Goal: Transaction & Acquisition: Obtain resource

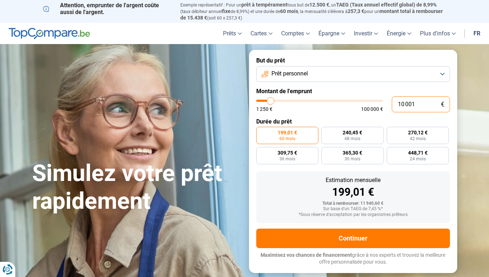
click at [408, 102] on input "10 001" at bounding box center [420, 104] width 58 height 16
click at [420, 105] on input "10 001" at bounding box center [420, 104] width 58 height 16
type input "1 000"
type input "1250"
type input "100"
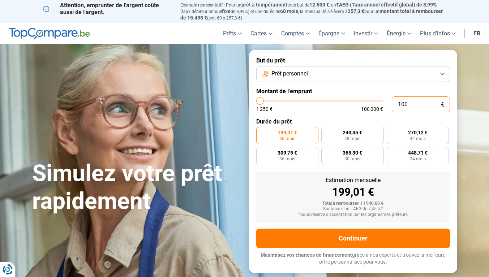
type input "1250"
type input "10"
type input "1250"
type input "1"
type input "1250"
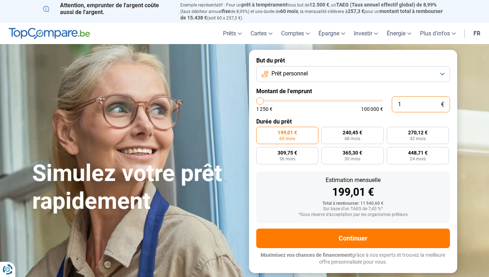
type input "0"
type input "1250"
type input "5"
type input "1250"
type input "50"
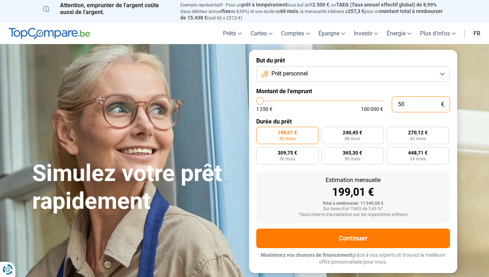
type input "1250"
type input "500"
type input "1250"
type input "5 000"
type input "5000"
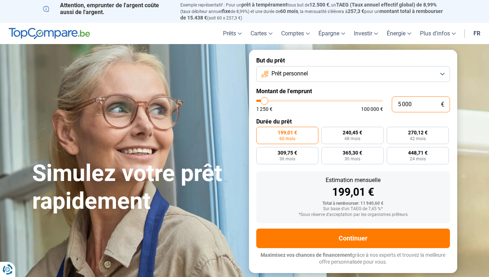
radio input "true"
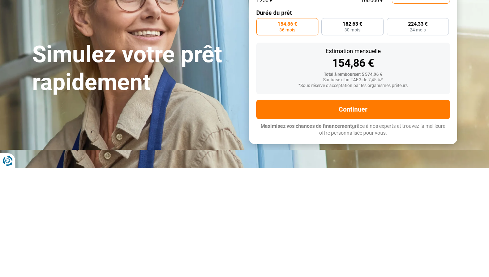
type input "500"
type input "1250"
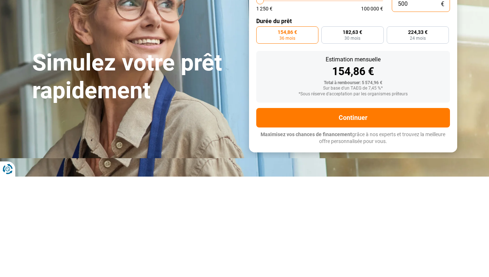
type input "1 250"
type input "1250"
radio input "true"
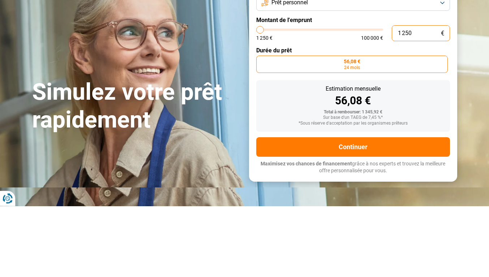
click at [416, 104] on input "1 250" at bounding box center [420, 104] width 58 height 16
type input "3 250"
type input "3250"
type input "7 500"
type input "7500"
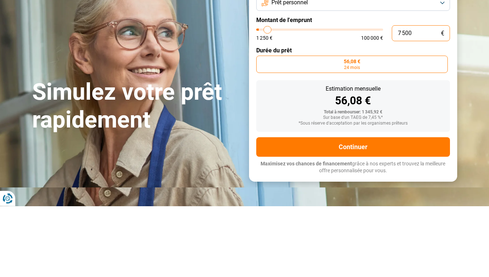
type input "8 250"
type input "8250"
type input "8 750"
type input "8750"
type input "9 750"
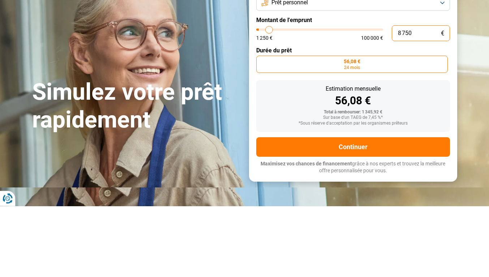
type input "9750"
type input "10 750"
type input "10750"
type input "11 000"
type input "11000"
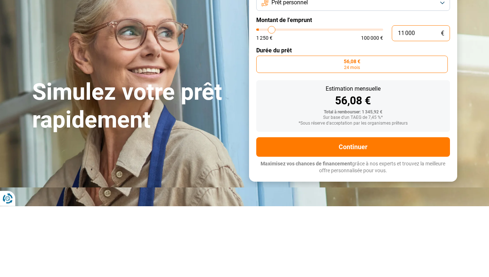
type input "11 500"
type input "11500"
type input "12 250"
type input "12250"
type input "12 500"
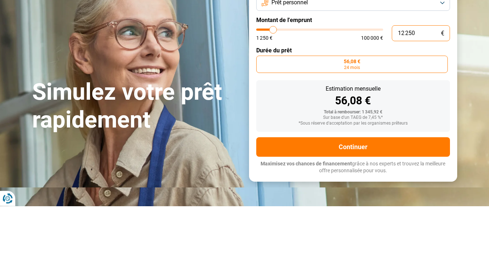
type input "12500"
type input "13 250"
type input "13250"
type input "14 250"
type input "14250"
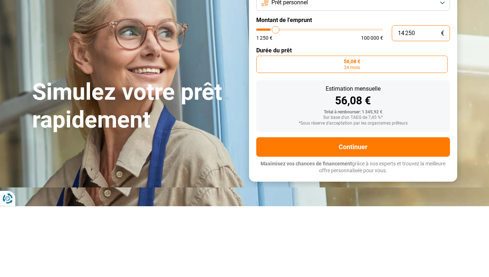
type input "14 500"
type input "14500"
type input "15 250"
type input "15250"
type input "16 000"
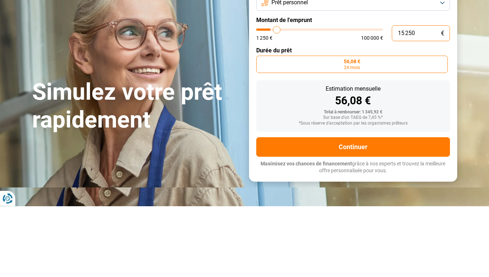
type input "16000"
type input "16 250"
type input "16250"
type input "16 750"
type input "16750"
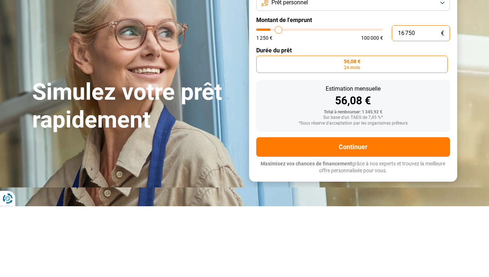
type input "17 000"
type input "17000"
type input "17 250"
type input "17250"
type input "17 500"
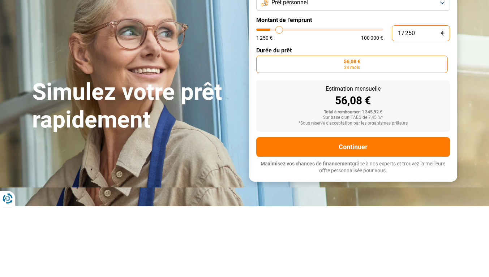
type input "17500"
type input "17 750"
type input "17750"
type input "18 000"
type input "18000"
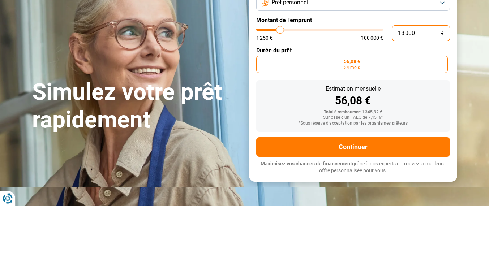
type input "18 250"
type input "18250"
type input "18 500"
type input "18500"
type input "18 750"
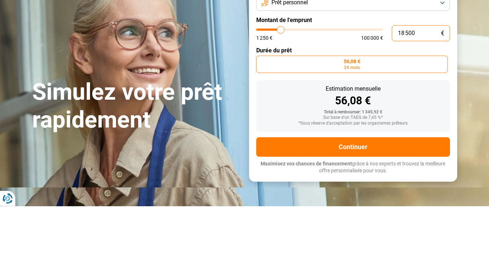
type input "18750"
type input "19 000"
type input "19000"
type input "19 250"
type input "19250"
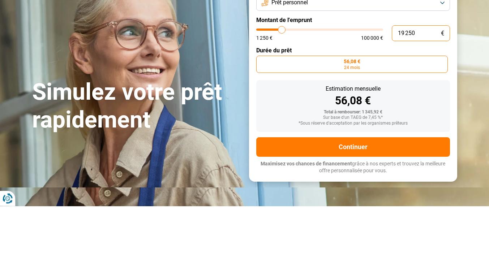
type input "19 500"
type input "19500"
type input "20 000"
type input "20000"
type input "20 250"
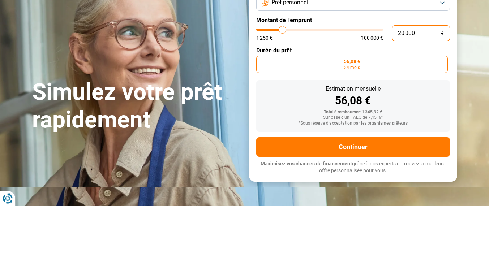
type input "20250"
type input "20 500"
type input "20500"
type input "21 000"
type input "21000"
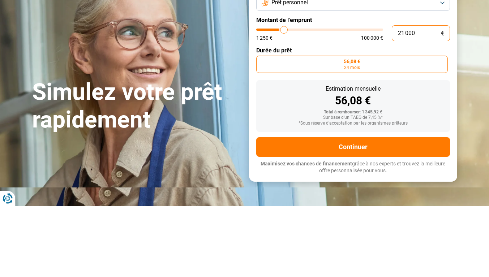
type input "21 750"
type input "21750"
type input "22 250"
type input "22250"
type input "23 000"
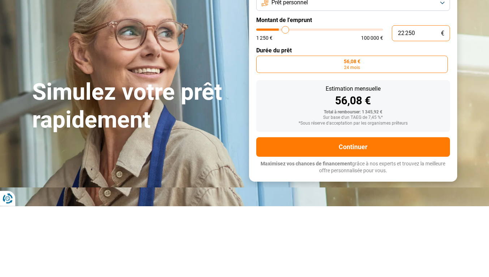
type input "23000"
type input "24 000"
type input "24000"
type input "24 500"
type input "24500"
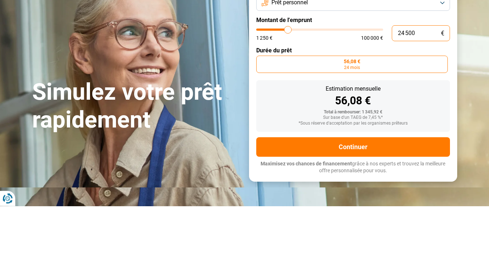
type input "27 750"
type input "28250"
type input "28 250"
radio input "false"
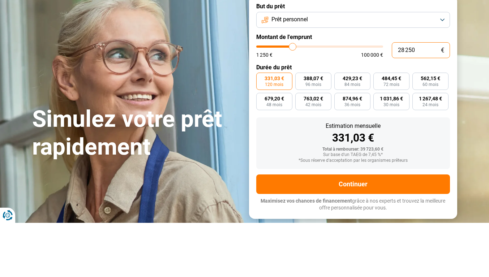
type input "2 825"
type input "2750"
type input "282"
type input "1250"
type input "28"
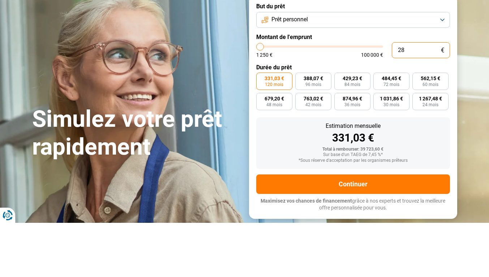
type input "1250"
type input "2"
type input "1250"
type input "0"
type input "1250"
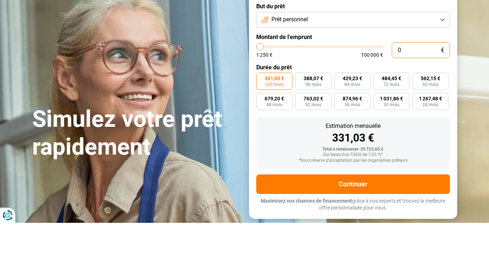
type input "5"
type input "1250"
type input "50"
type input "1250"
type input "500"
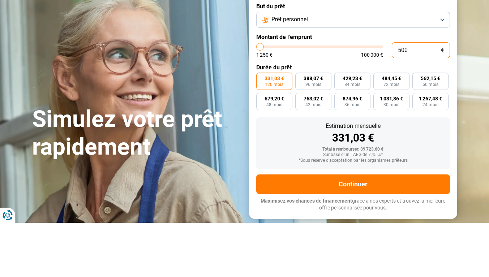
type input "1250"
type input "5 000"
type input "5000"
radio input "true"
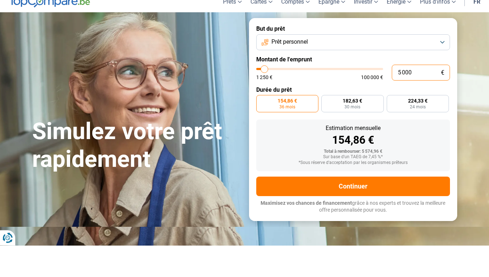
type input "4 500"
type input "4500"
type input "9 000"
type input "9000"
type input "9 250"
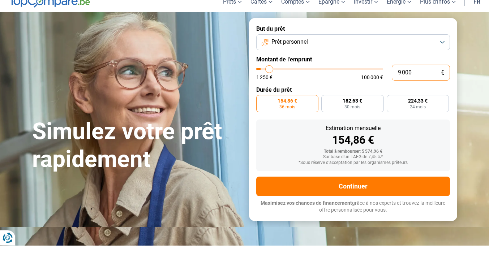
type input "9250"
type input "9 500"
type input "9500"
type input "9 750"
type input "9750"
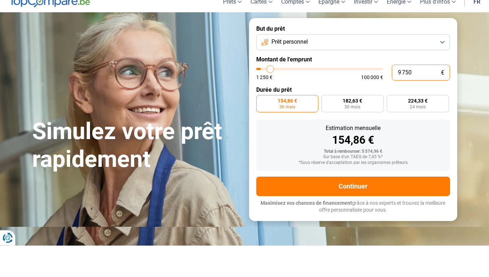
type input "10 000"
type input "10000"
type input "10 250"
type input "10250"
type input "10 500"
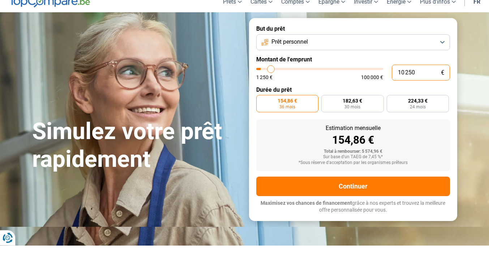
type input "10500"
type input "10 750"
type input "10750"
type input "11 000"
type input "11000"
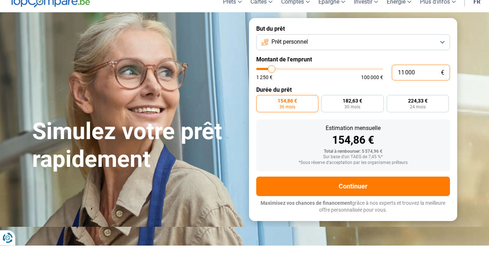
type input "11 250"
type input "11250"
type input "11 500"
type input "11500"
type input "11 750"
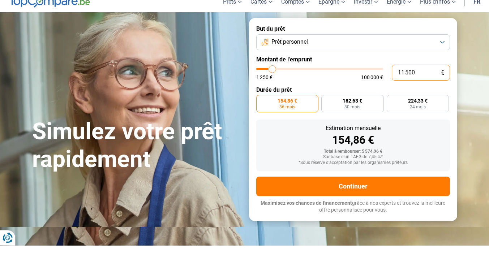
type input "11750"
type input "12 000"
type input "12000"
type input "12 500"
type input "12500"
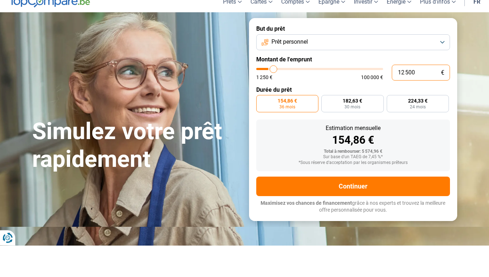
type input "12 750"
type input "12750"
type input "13 000"
type input "13000"
type input "13 250"
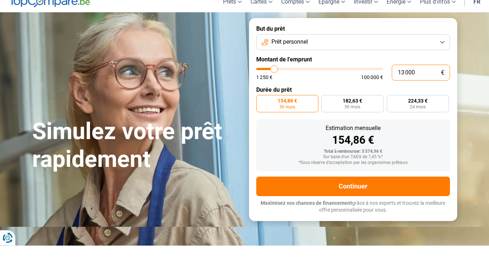
type input "13250"
type input "13 500"
type input "13500"
radio input "false"
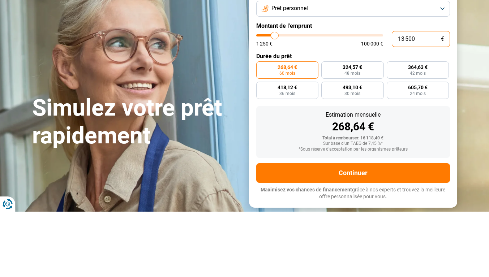
type input "14 250"
type input "14250"
type input "9 500"
type input "9500"
type input "9 000"
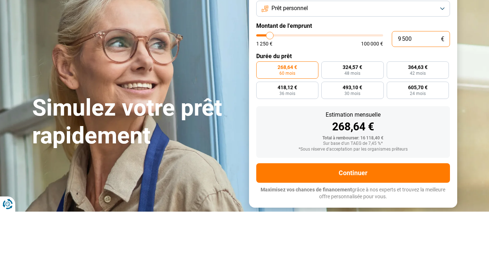
type input "9000"
type input "8 750"
type input "8750"
type input "7 750"
type input "7750"
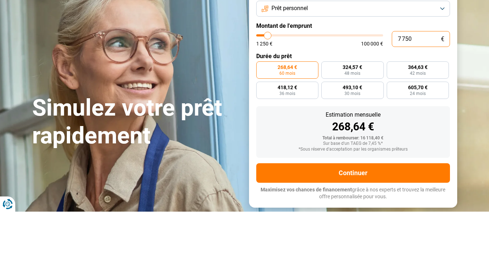
type input "7 000"
type input "7000"
type input "6 750"
type input "6750"
type input "6 250"
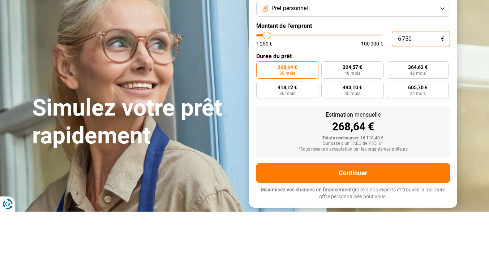
type input "6250"
type input "6 000"
type input "6000"
type input "6 250"
type input "6750"
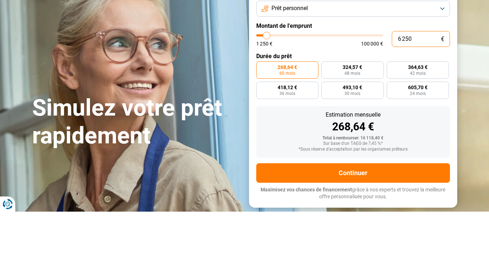
type input "6 750"
radio input "true"
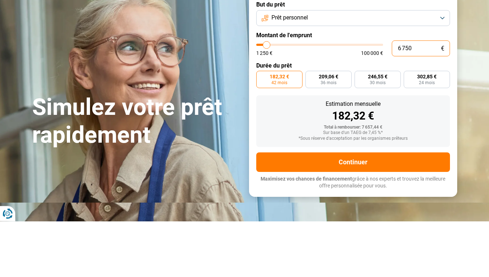
type input "6 500"
type input "6500"
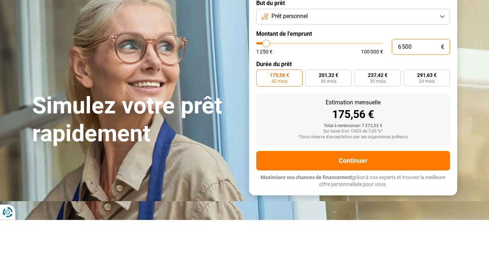
type input "9 250"
type input "9250"
type input "4 750"
type input "4750"
type input "4 500"
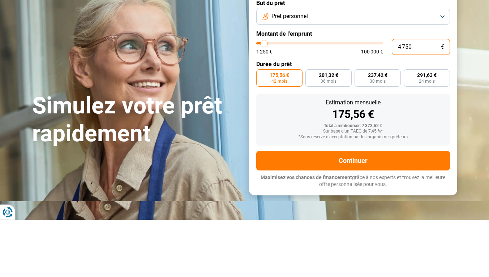
type input "4500"
type input "4 250"
type input "4250"
type input "4 000"
type input "4000"
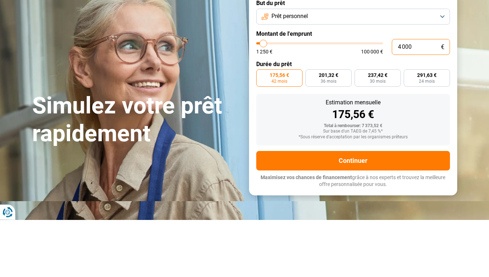
type input "3 750"
type input "3750"
type input "3 500"
type input "3500"
radio input "true"
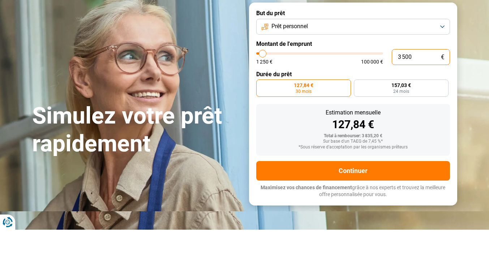
type input "1 250"
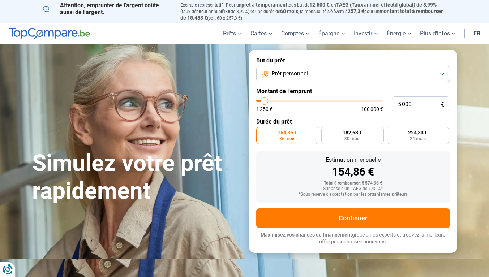
click at [353, 133] on span "182,63 €" at bounding box center [352, 132] width 20 height 5
click at [326, 131] on input "182,63 € 30 mois" at bounding box center [323, 129] width 5 height 5
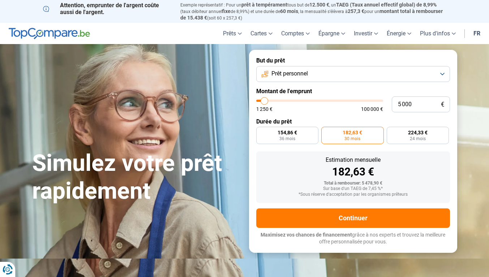
click at [422, 137] on span "24 mois" at bounding box center [418, 139] width 16 height 4
click at [391, 131] on input "224,33 € 24 mois" at bounding box center [388, 129] width 5 height 5
click at [401, 216] on button "Continuer" at bounding box center [353, 218] width 194 height 20
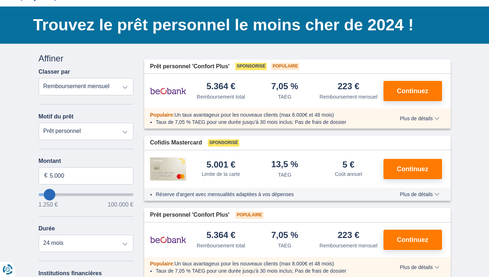
scroll to position [22, 0]
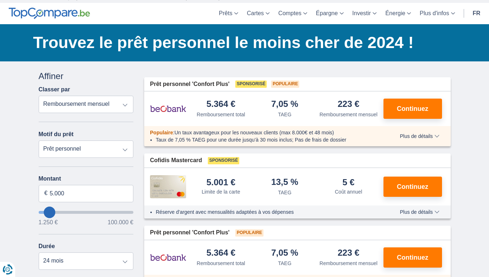
click at [307, 104] on div "7,05 % TAEG" at bounding box center [285, 109] width 64 height 18
click at [415, 103] on button "Continuez" at bounding box center [412, 109] width 59 height 20
